Goal: Information Seeking & Learning: Learn about a topic

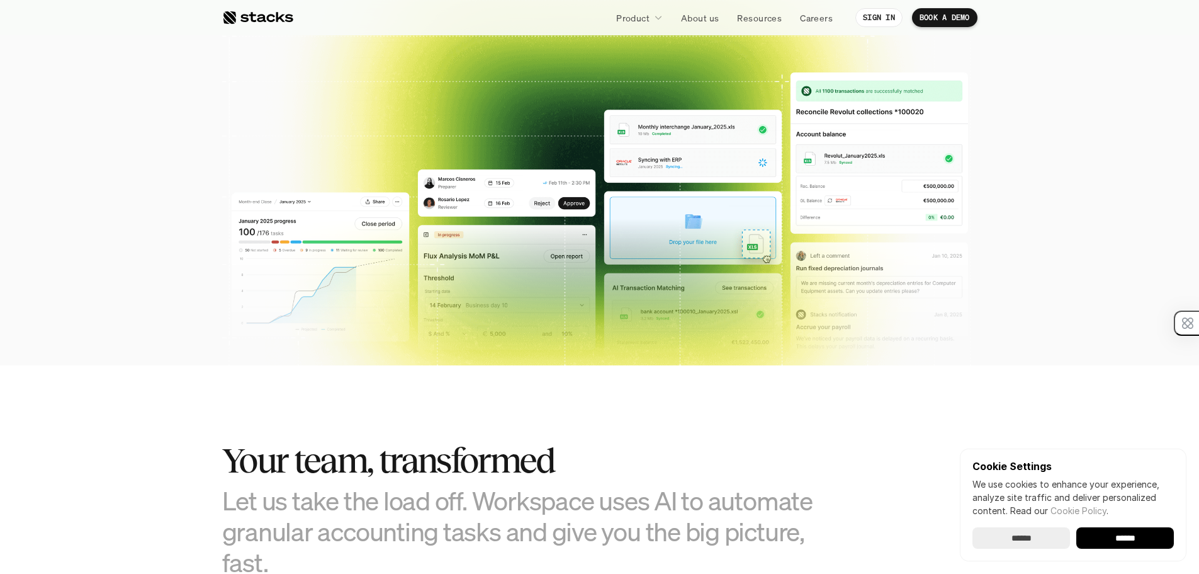
scroll to position [378, 0]
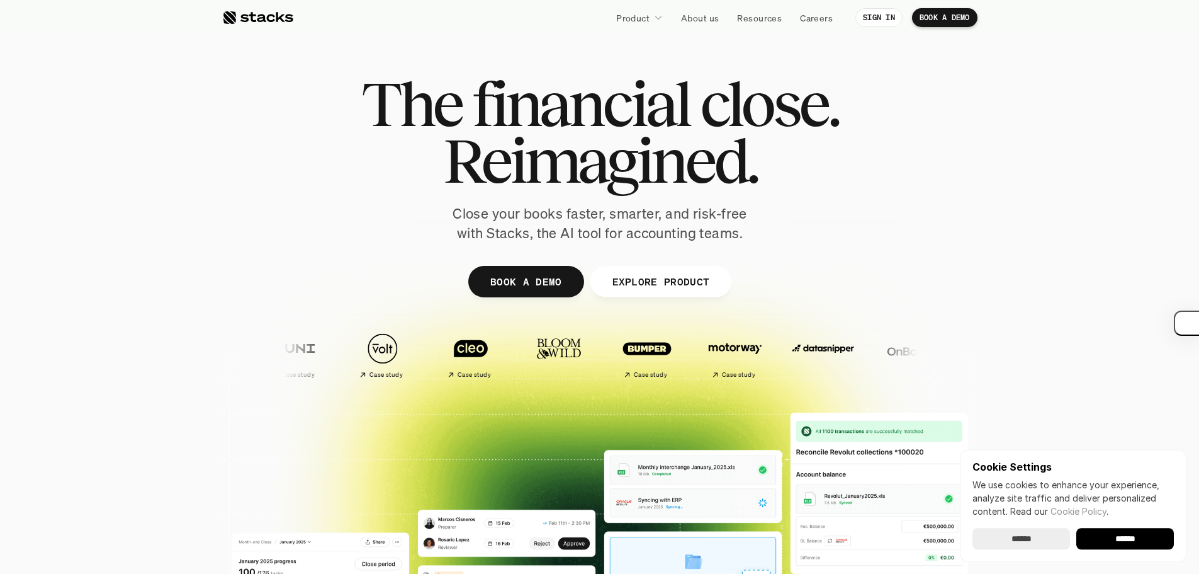
click at [252, 25] on link at bounding box center [257, 17] width 71 height 23
click at [250, 17] on div at bounding box center [257, 17] width 71 height 15
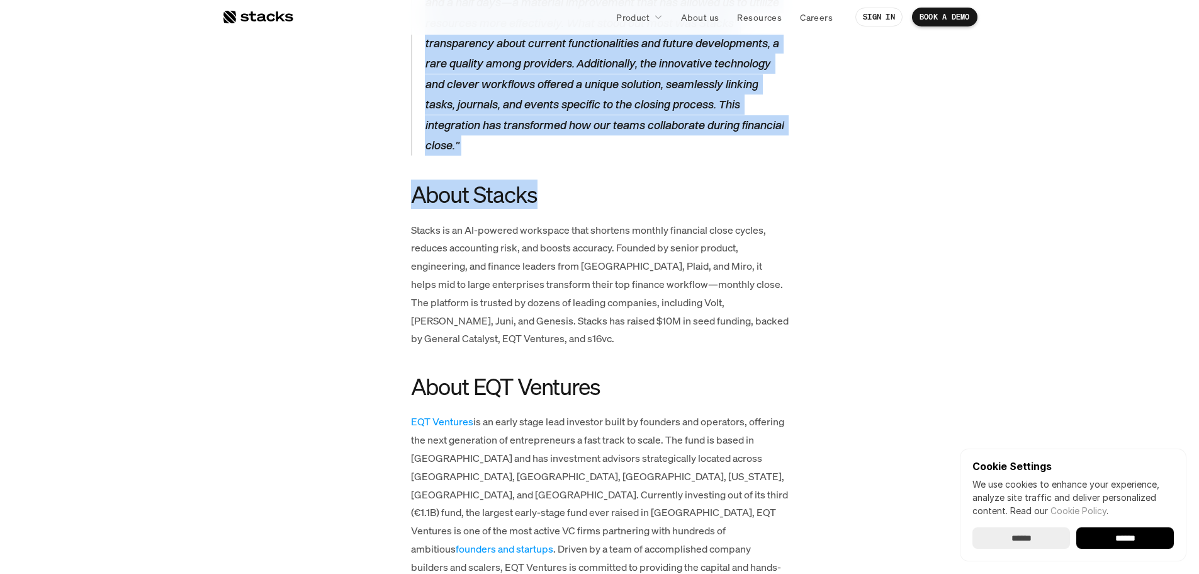
scroll to position [2329, 0]
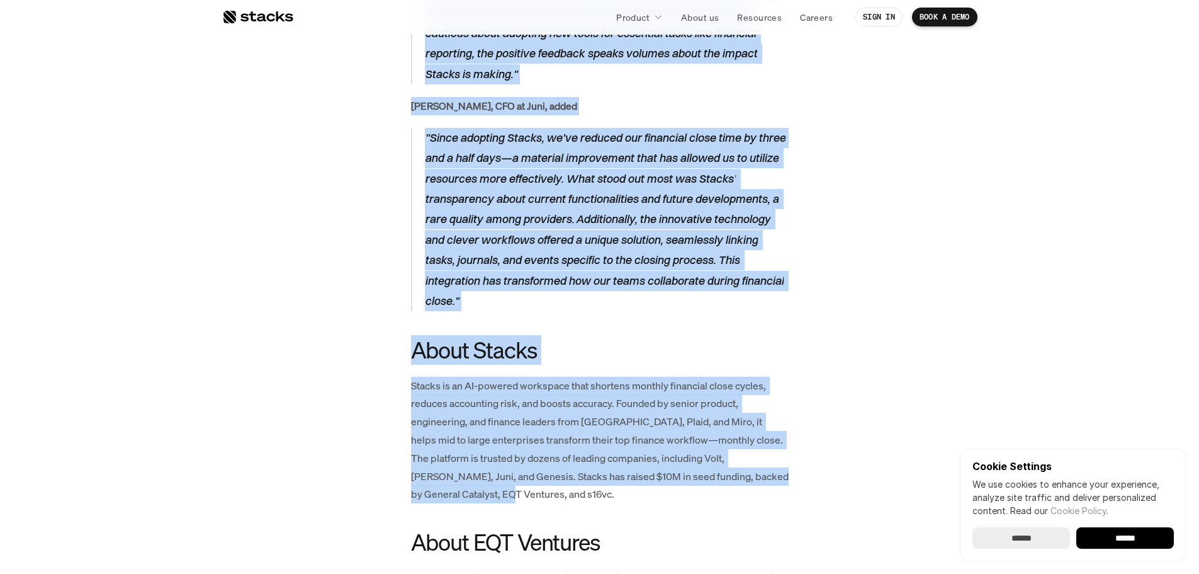
drag, startPoint x: 443, startPoint y: 179, endPoint x: 519, endPoint y: 422, distance: 254.7
copy article "Stacks Raises $10M in Consecutive Rounds Led by EQT Ventures and General Cataly…"
